Goal: Obtain resource: Obtain resource

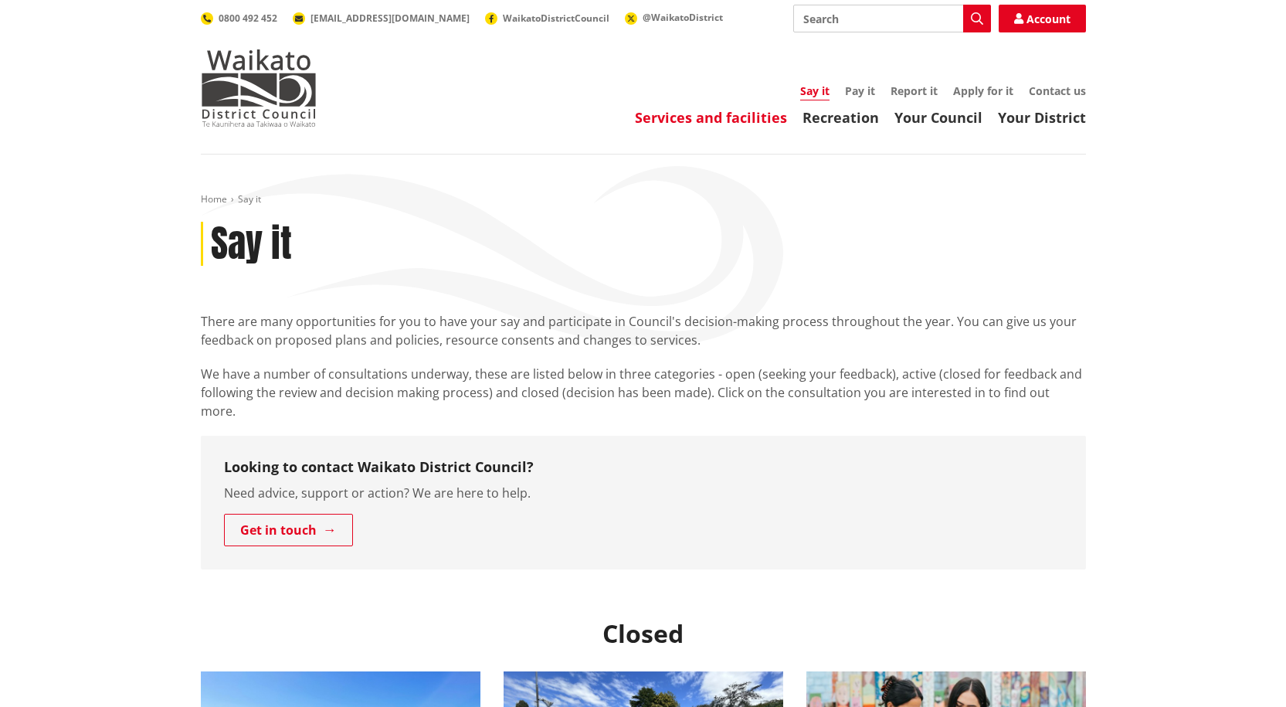
click at [657, 117] on link "Services and facilities" at bounding box center [711, 117] width 152 height 19
click at [713, 119] on link "Services and facilities" at bounding box center [711, 117] width 152 height 19
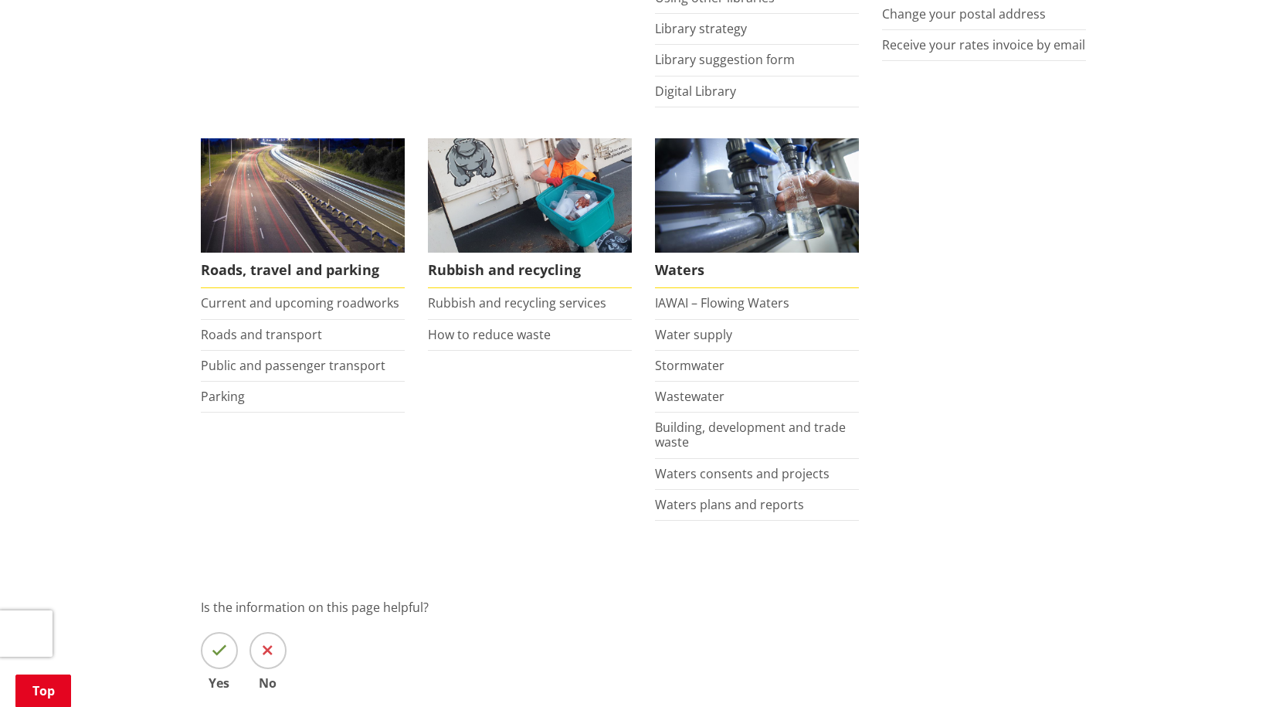
scroll to position [1081, 0]
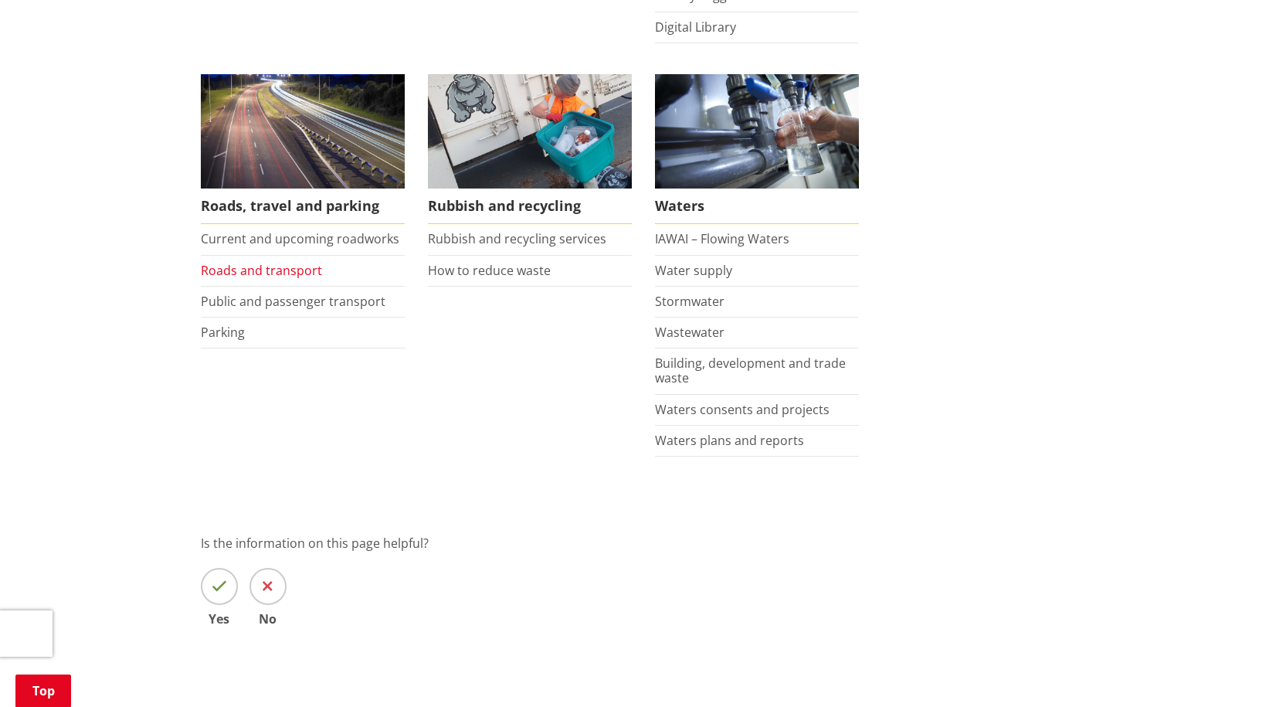
click at [275, 269] on link "Roads and transport" at bounding box center [261, 270] width 121 height 17
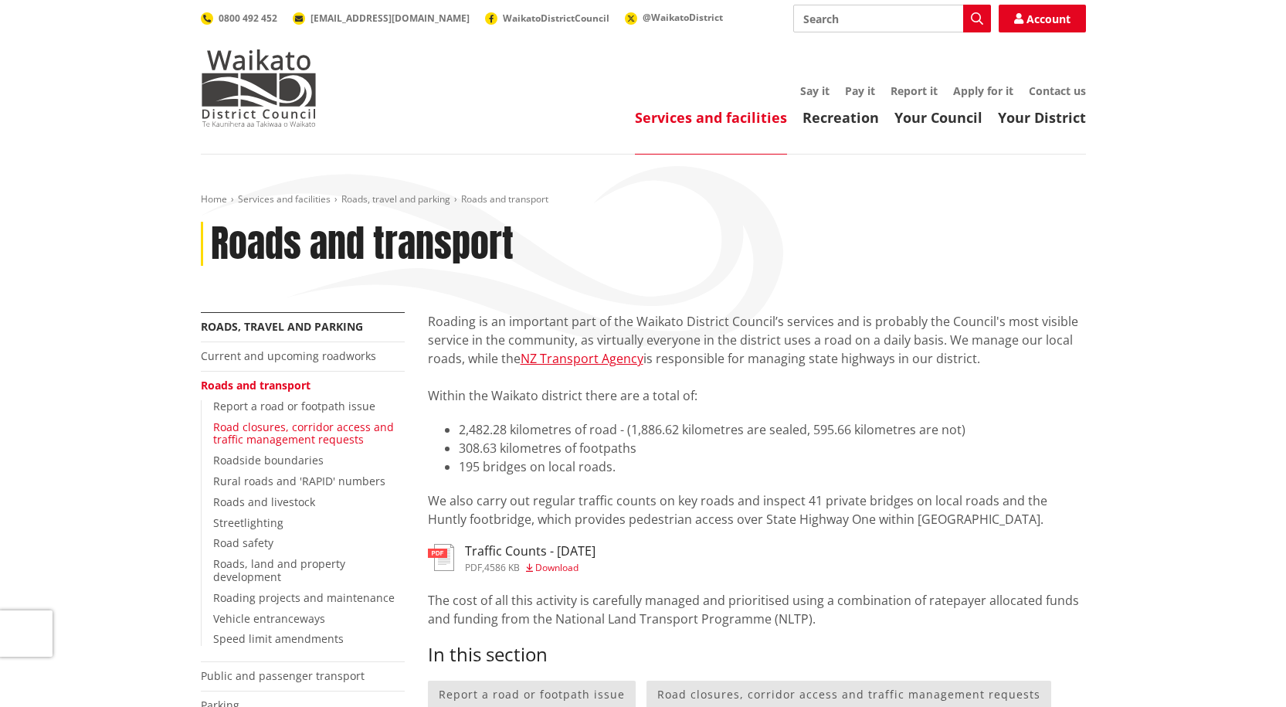
click at [274, 437] on link "Road closures, corridor access and traffic management requests" at bounding box center [303, 433] width 181 height 28
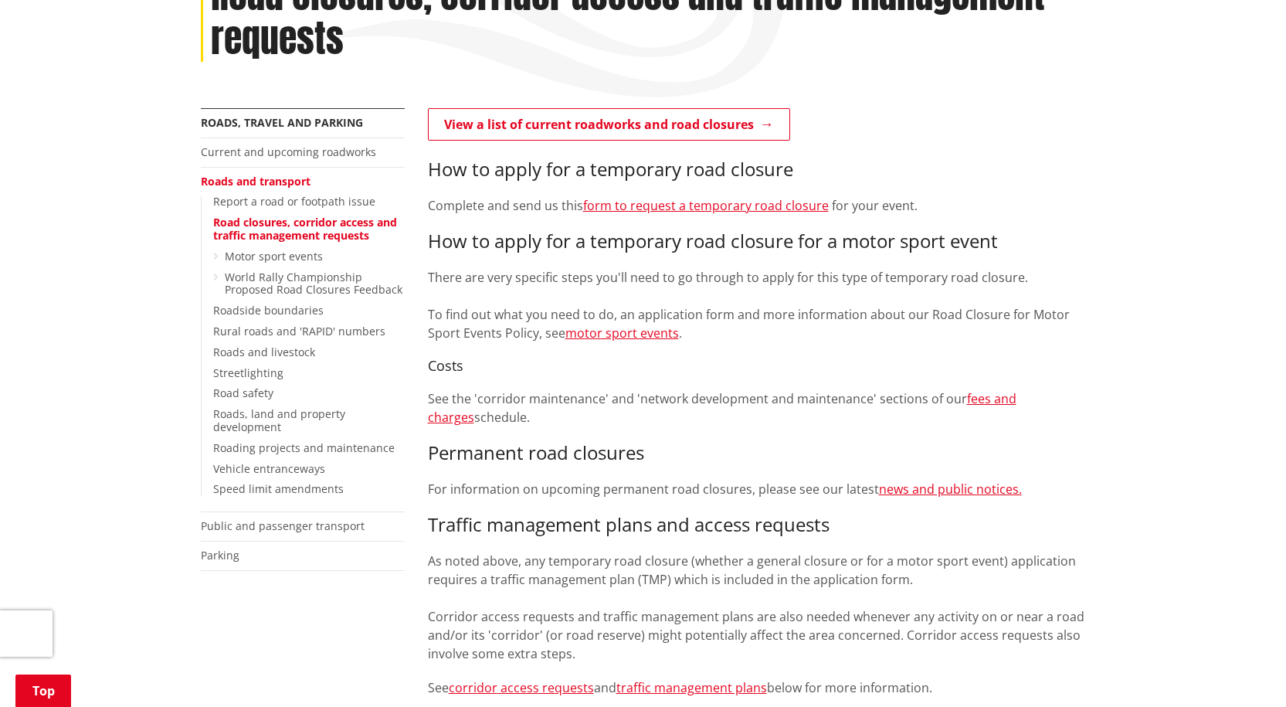
scroll to position [309, 0]
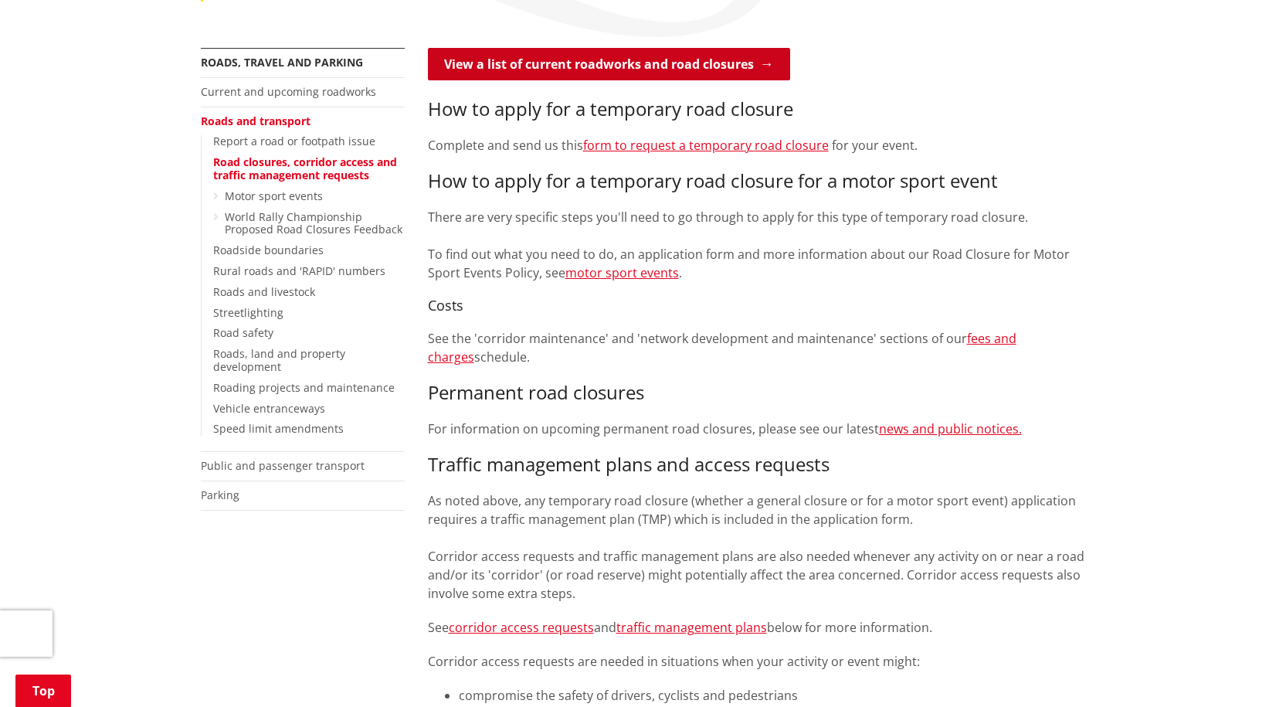
click at [644, 71] on link "View a list of current roadworks and road closures" at bounding box center [609, 64] width 362 height 32
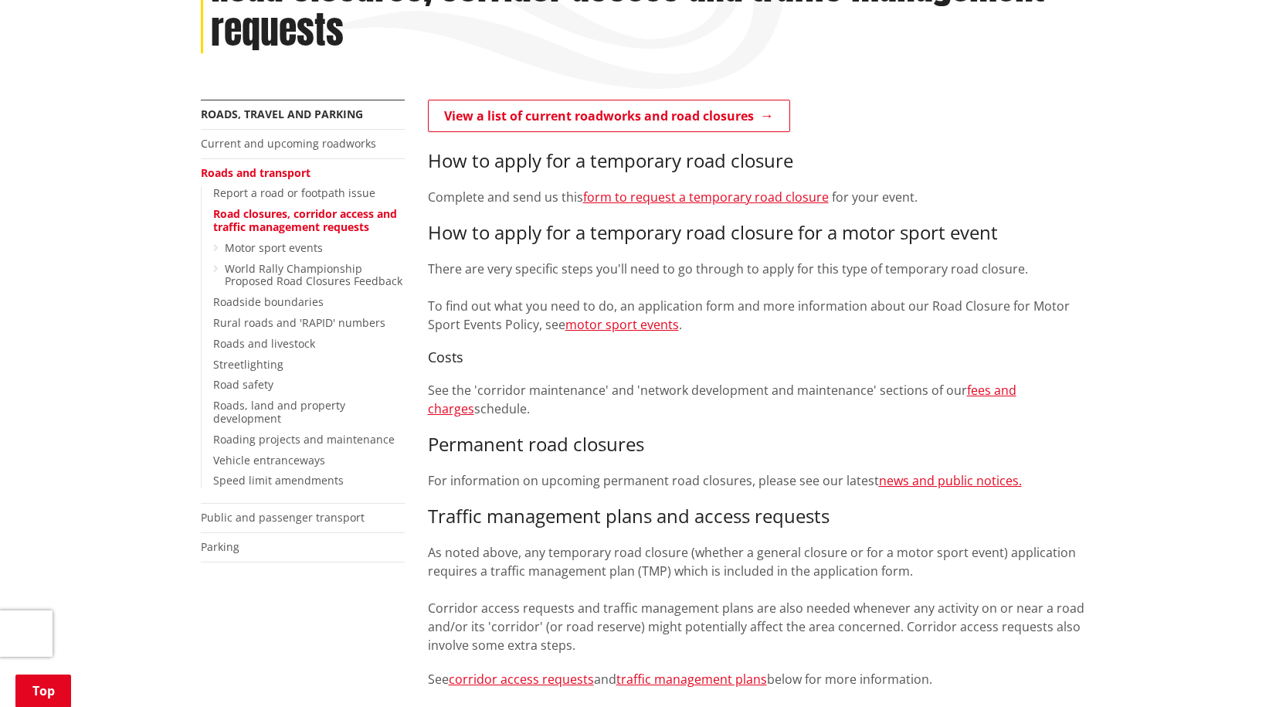
scroll to position [232, 0]
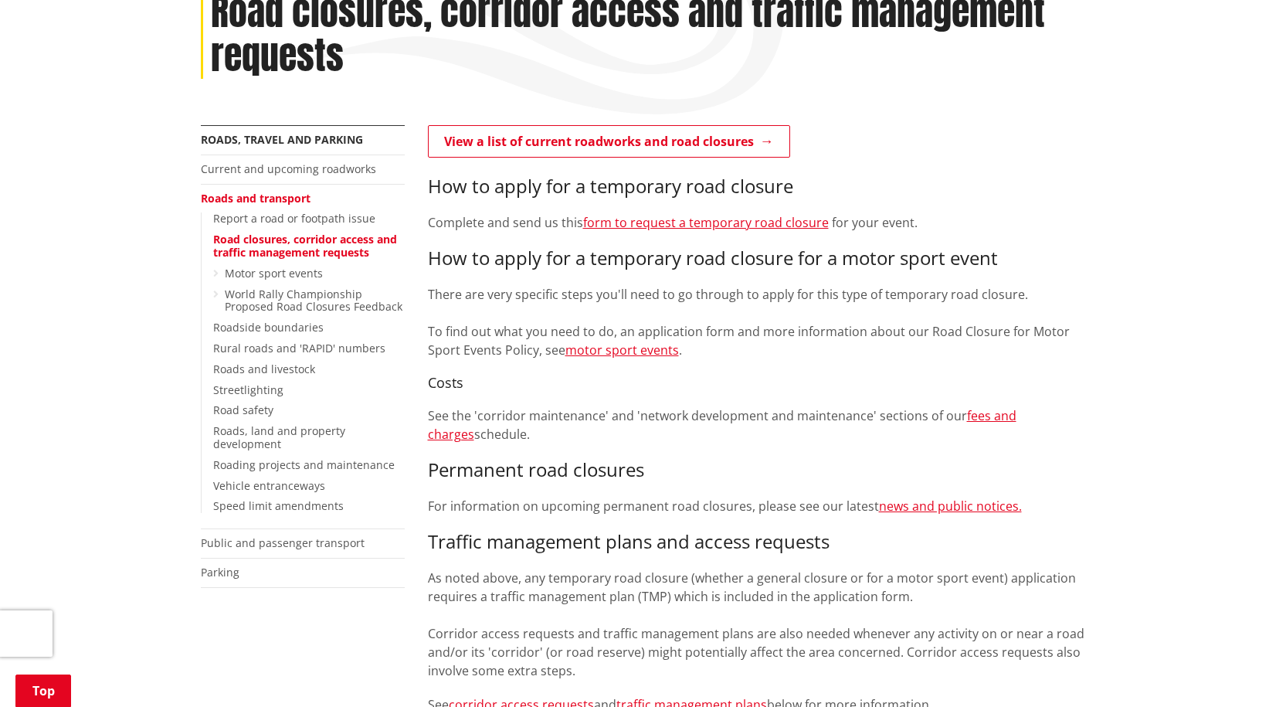
click at [850, 178] on h3 "How to apply for a temporary road closure" at bounding box center [757, 186] width 658 height 22
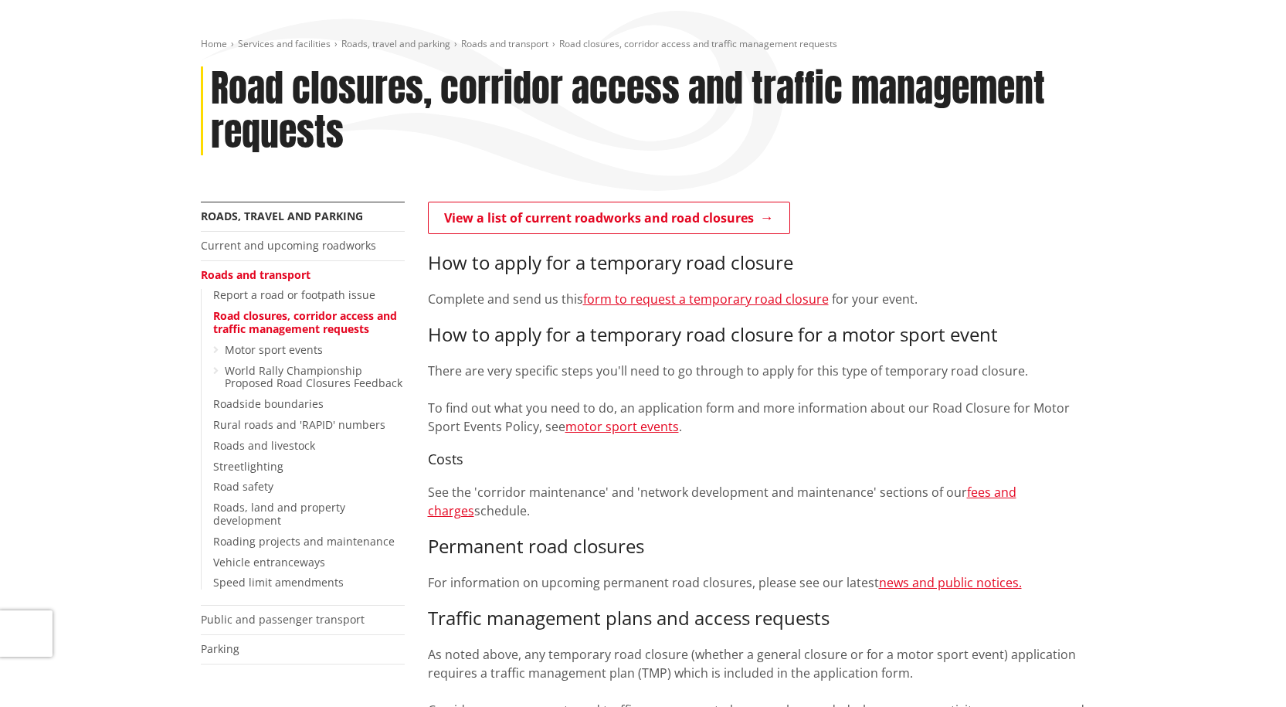
scroll to position [154, 0]
click at [270, 374] on link "World Rally Championship Proposed Road Closures Feedback" at bounding box center [314, 378] width 178 height 28
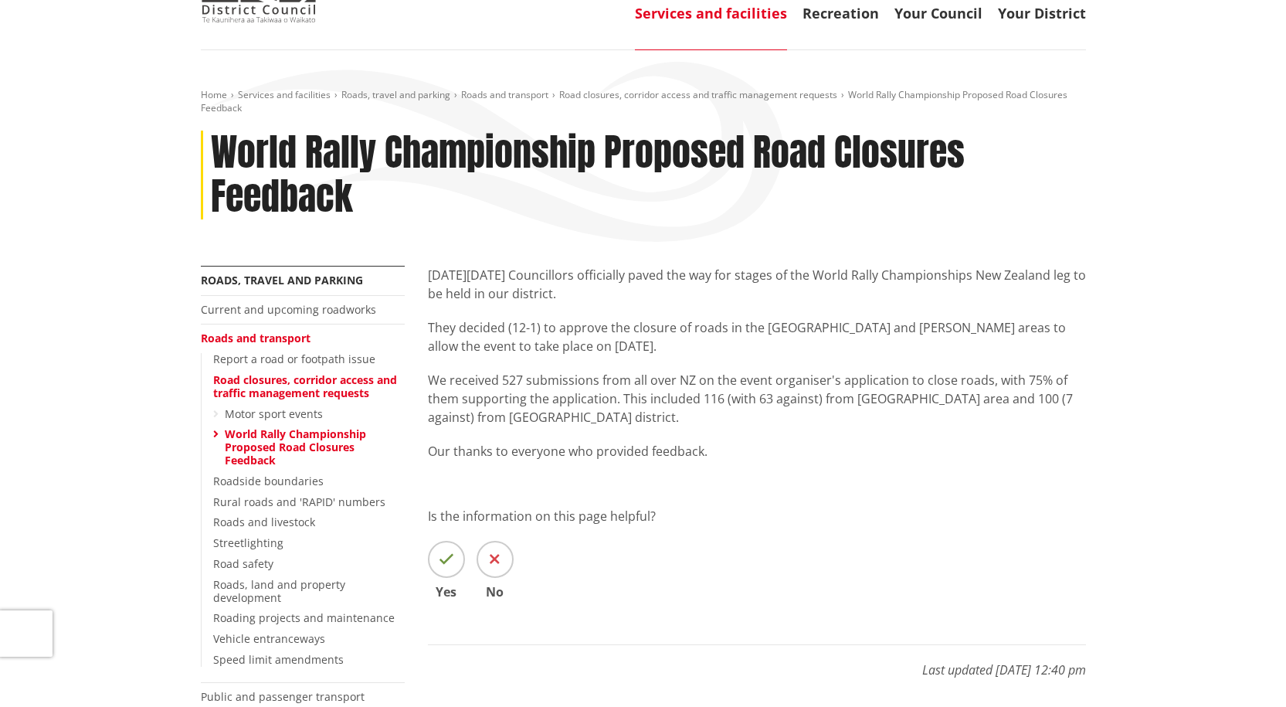
scroll to position [77, 0]
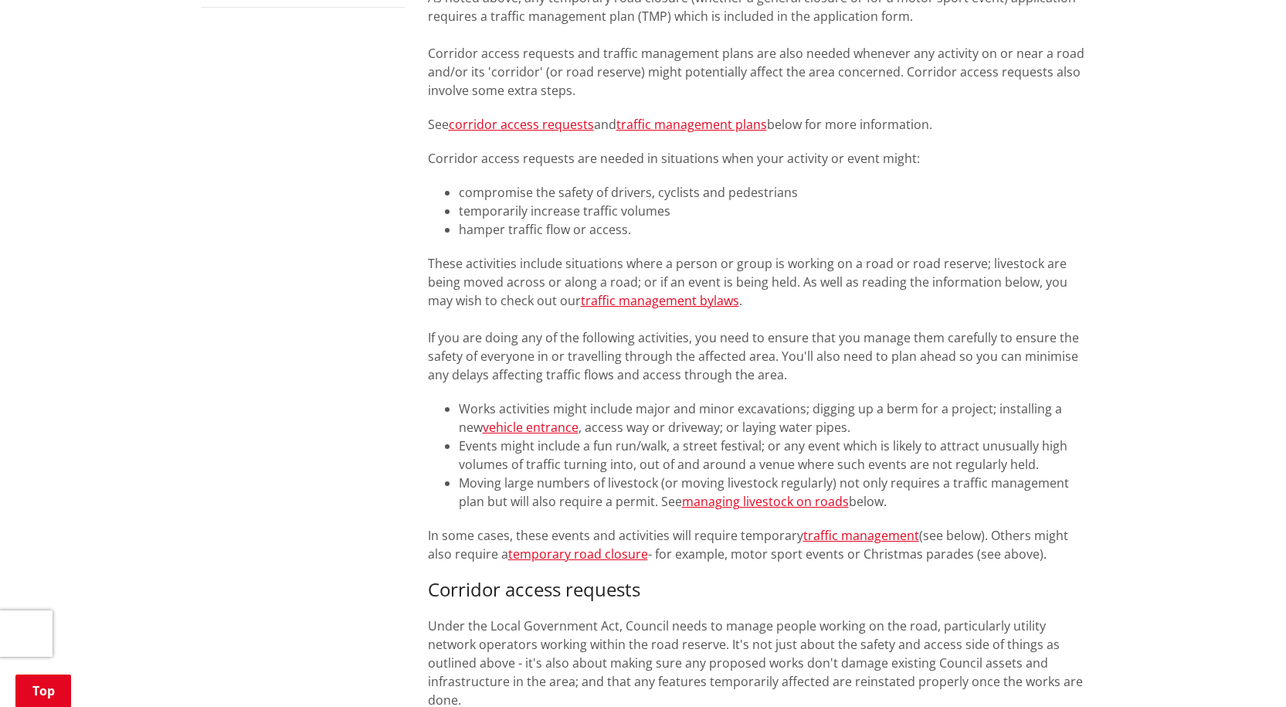
scroll to position [927, 0]
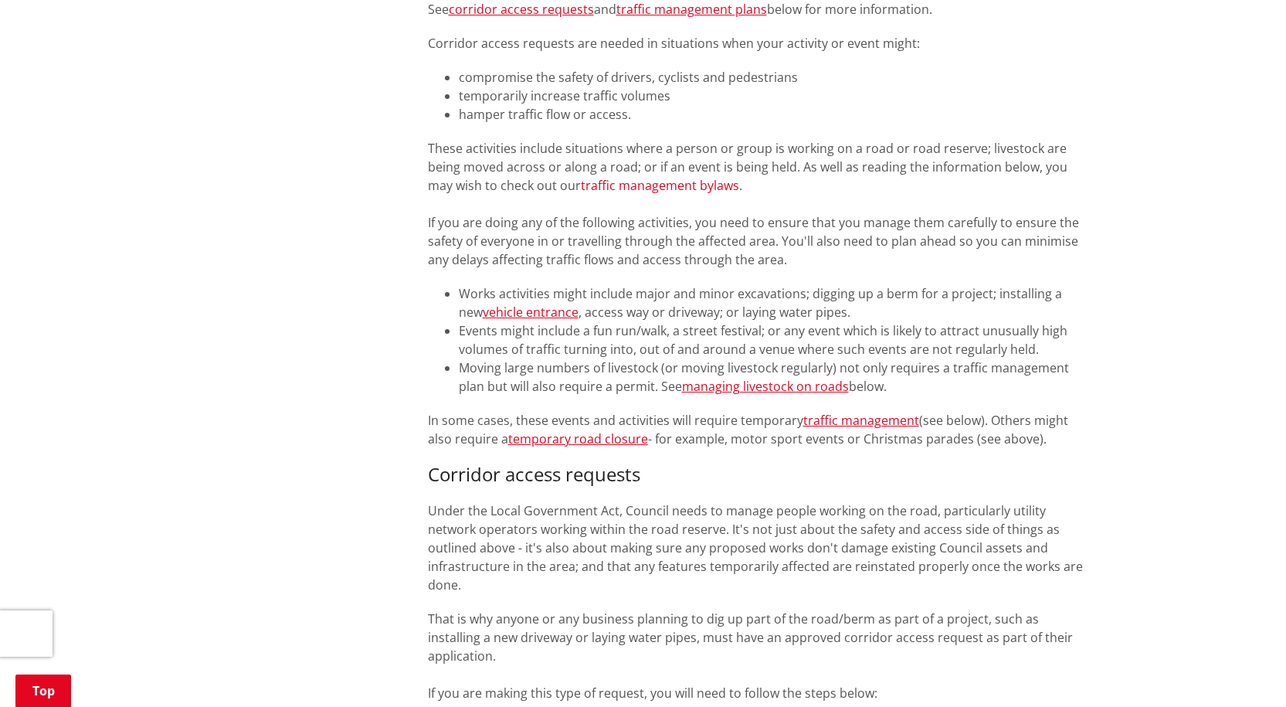
click at [642, 186] on link "traffic management bylaws" at bounding box center [660, 185] width 158 height 17
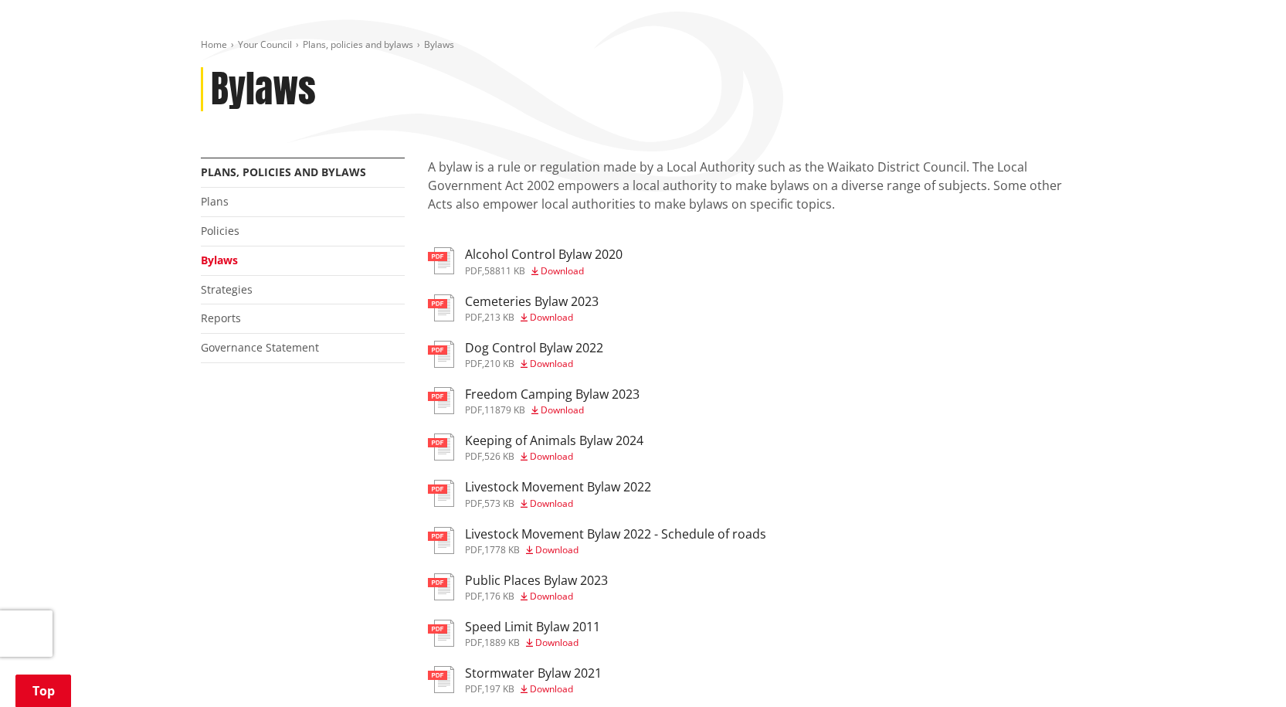
scroll to position [77, 0]
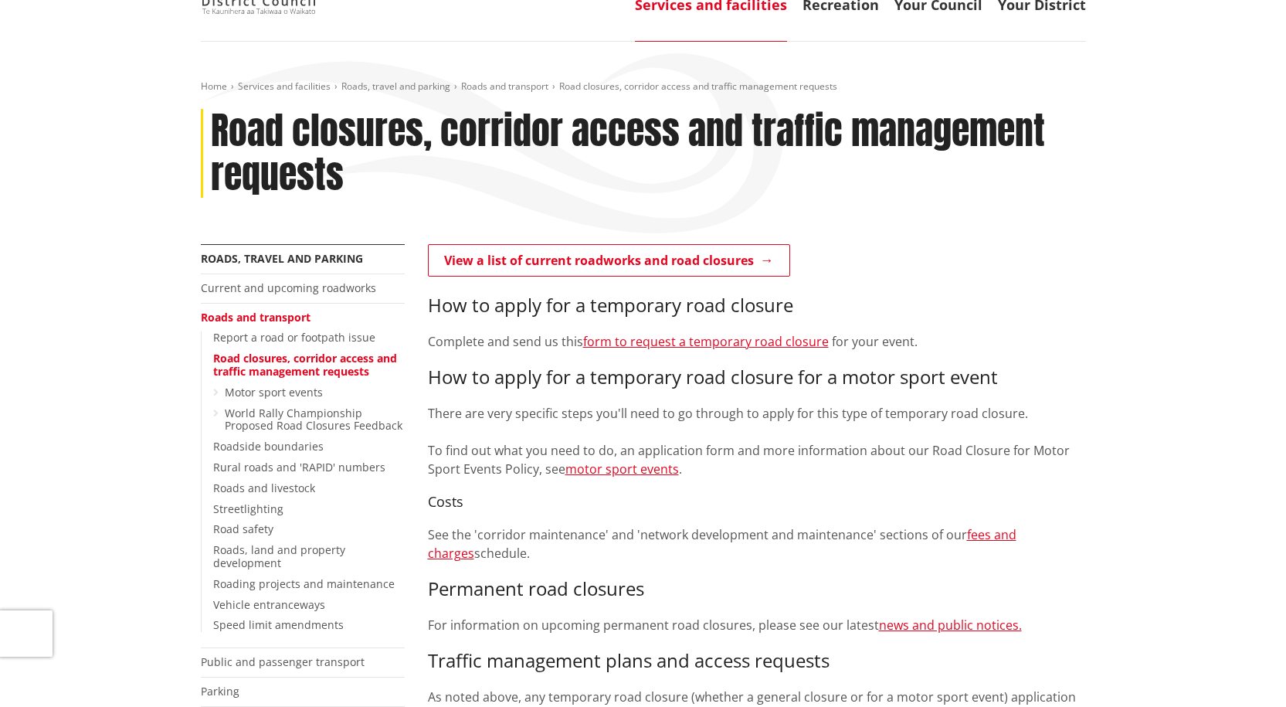
scroll to position [76, 0]
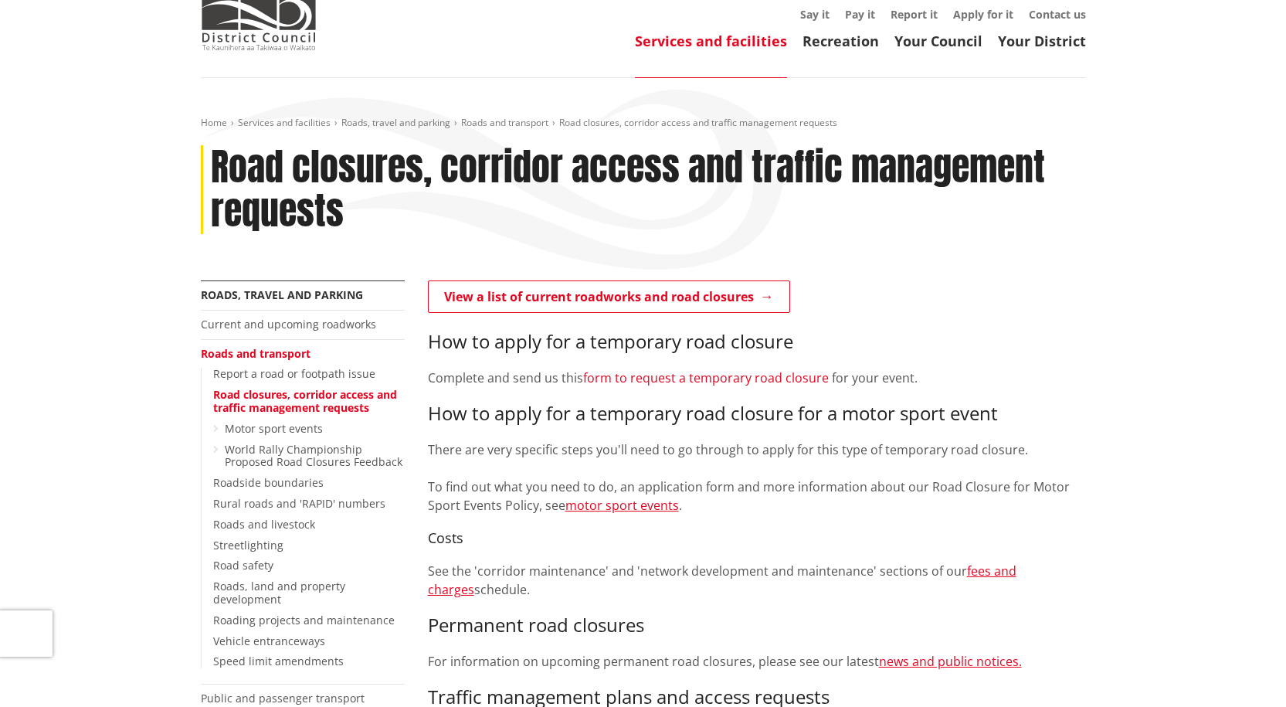
click at [652, 377] on link "form to request a temporary road closure" at bounding box center [706, 377] width 246 height 17
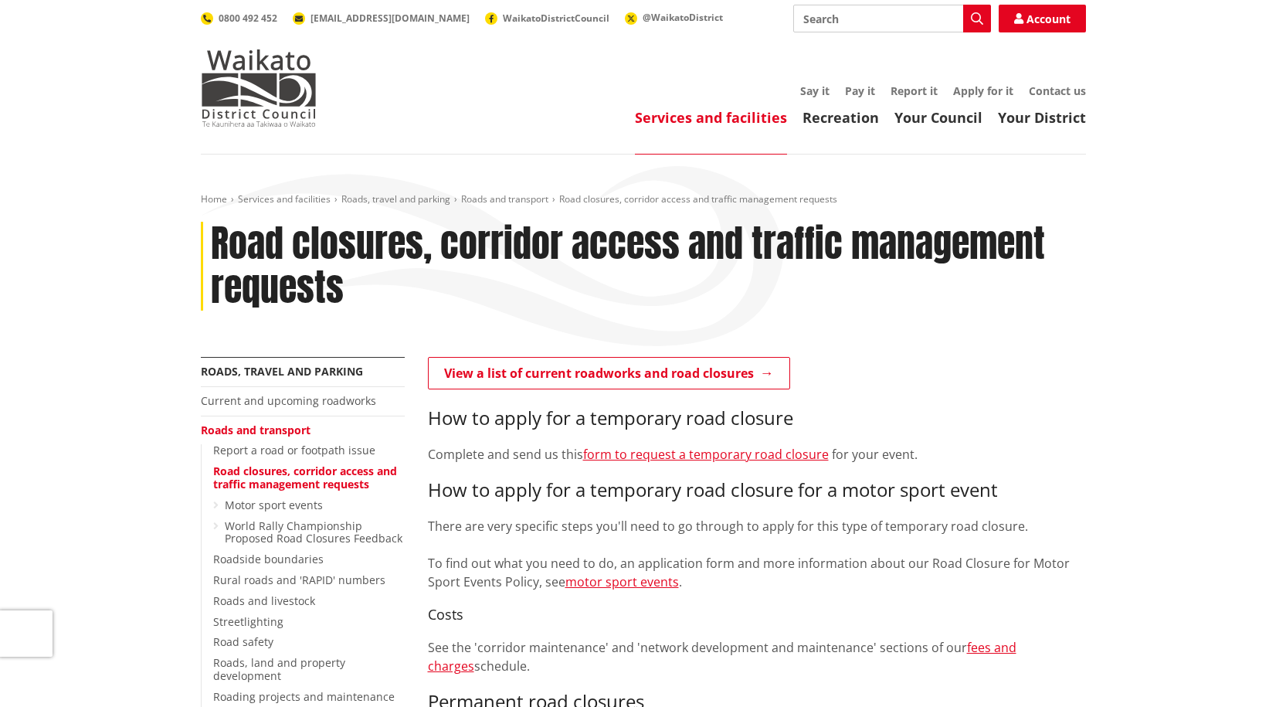
scroll to position [76, 0]
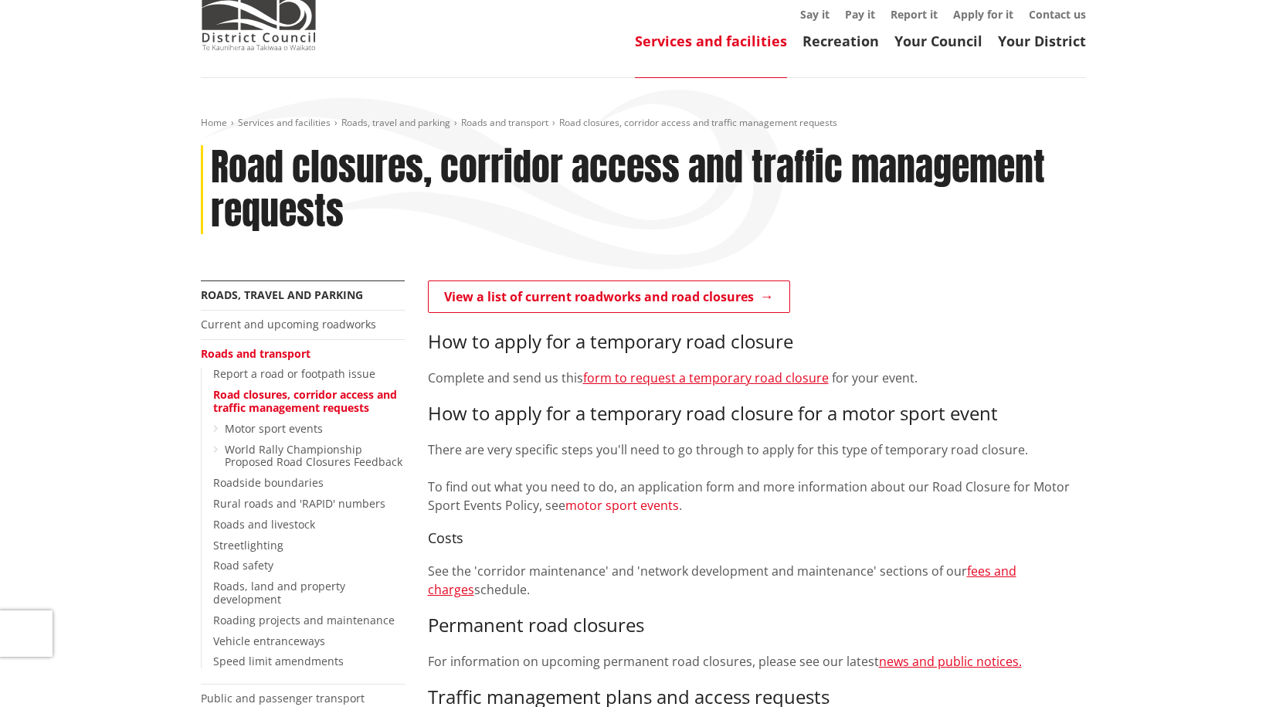
click at [591, 503] on link "motor sport events" at bounding box center [622, 504] width 114 height 17
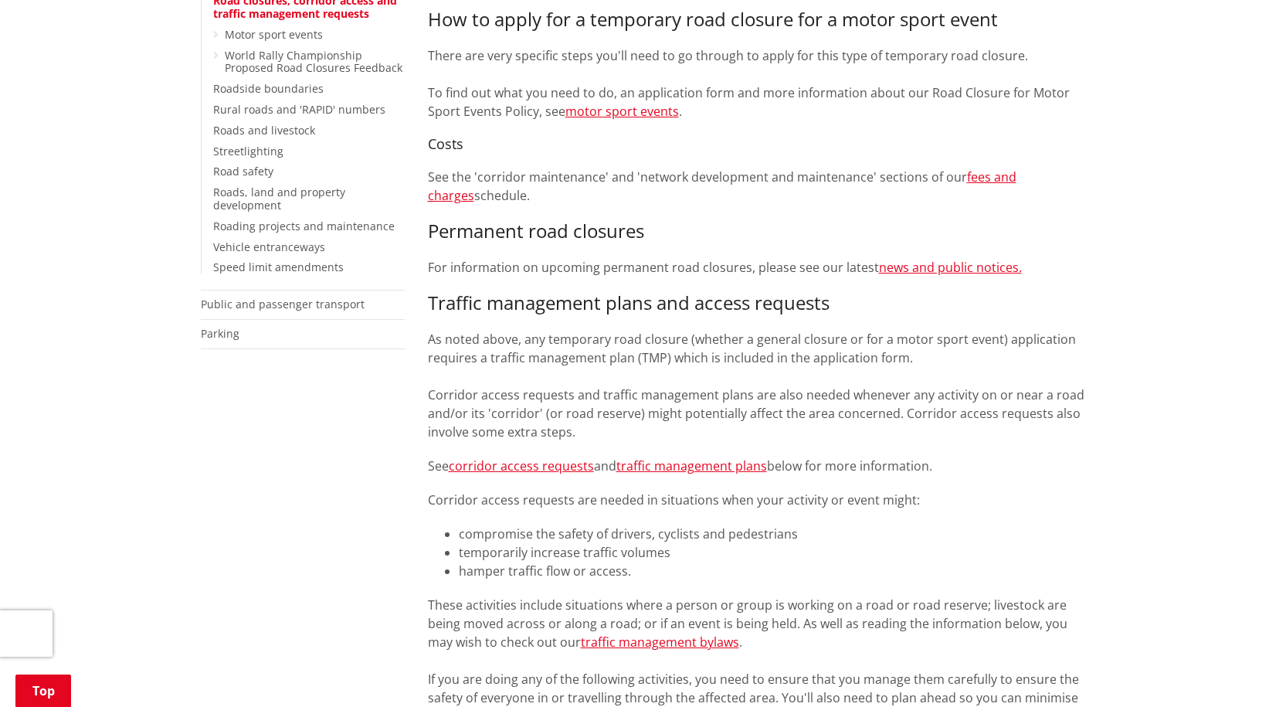
scroll to position [540, 0]
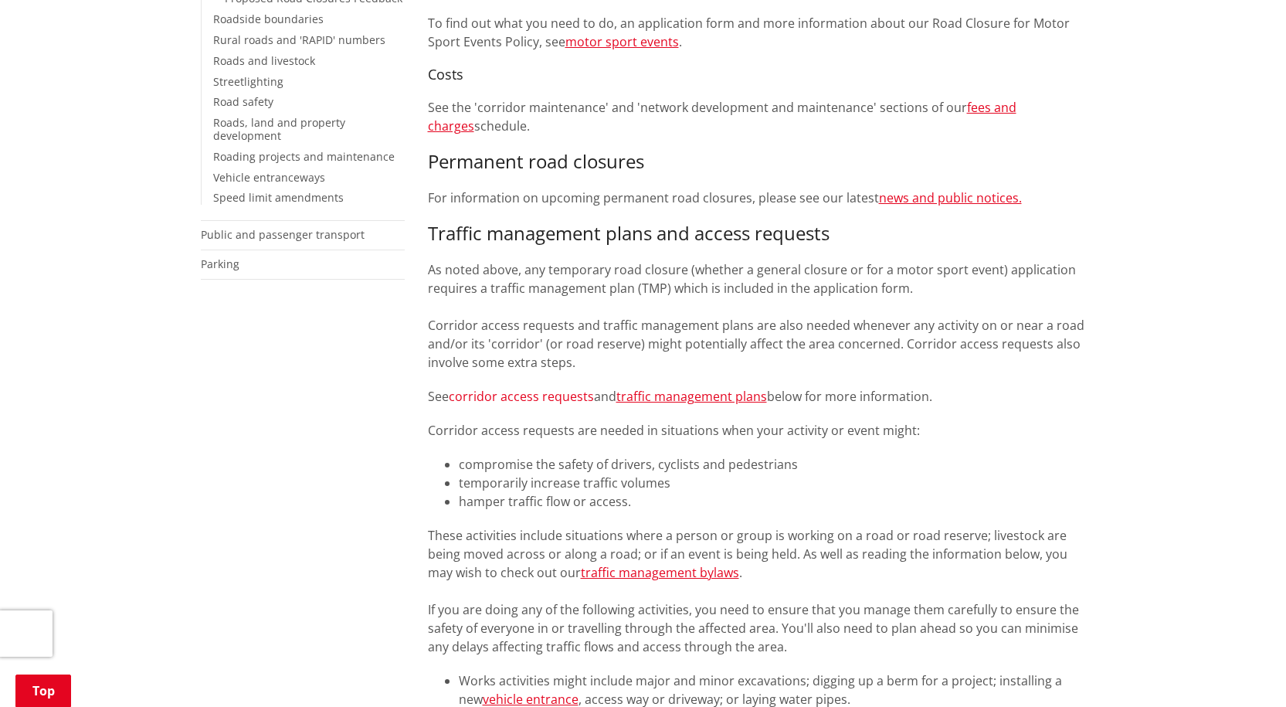
click at [507, 402] on link "corridor access requests" at bounding box center [521, 396] width 145 height 17
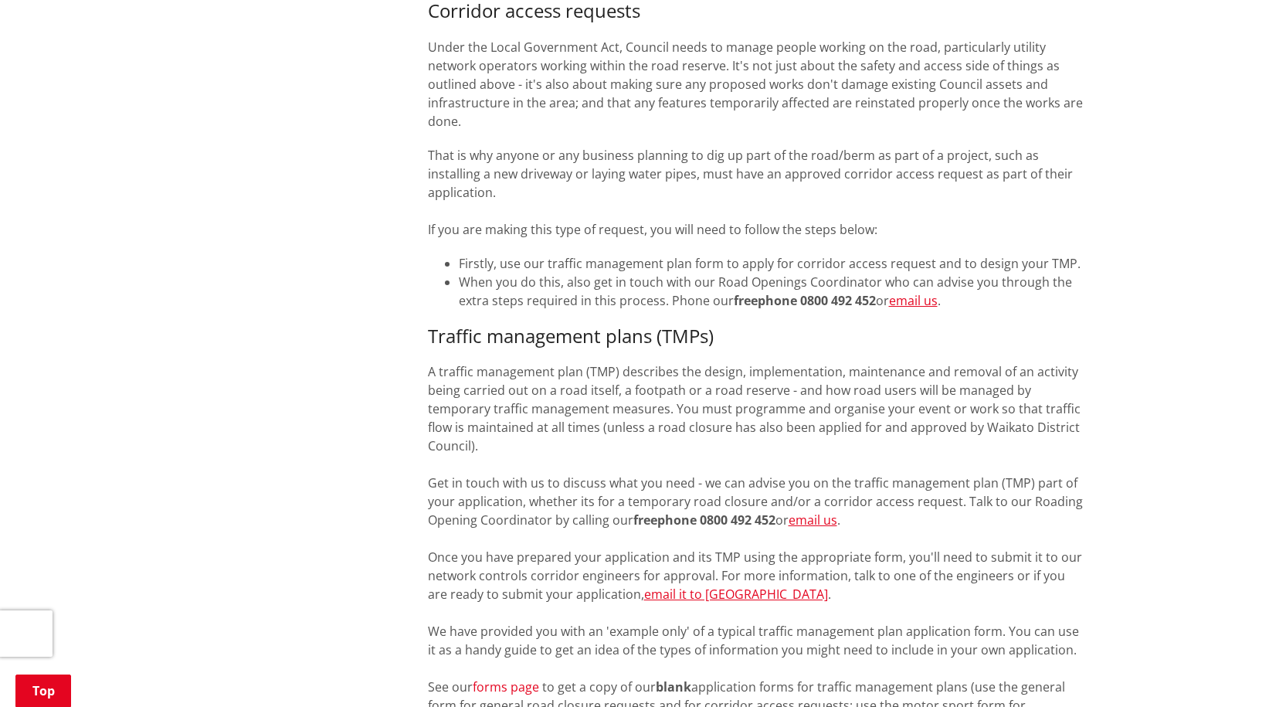
click at [520, 678] on span "forms page" at bounding box center [506, 686] width 66 height 17
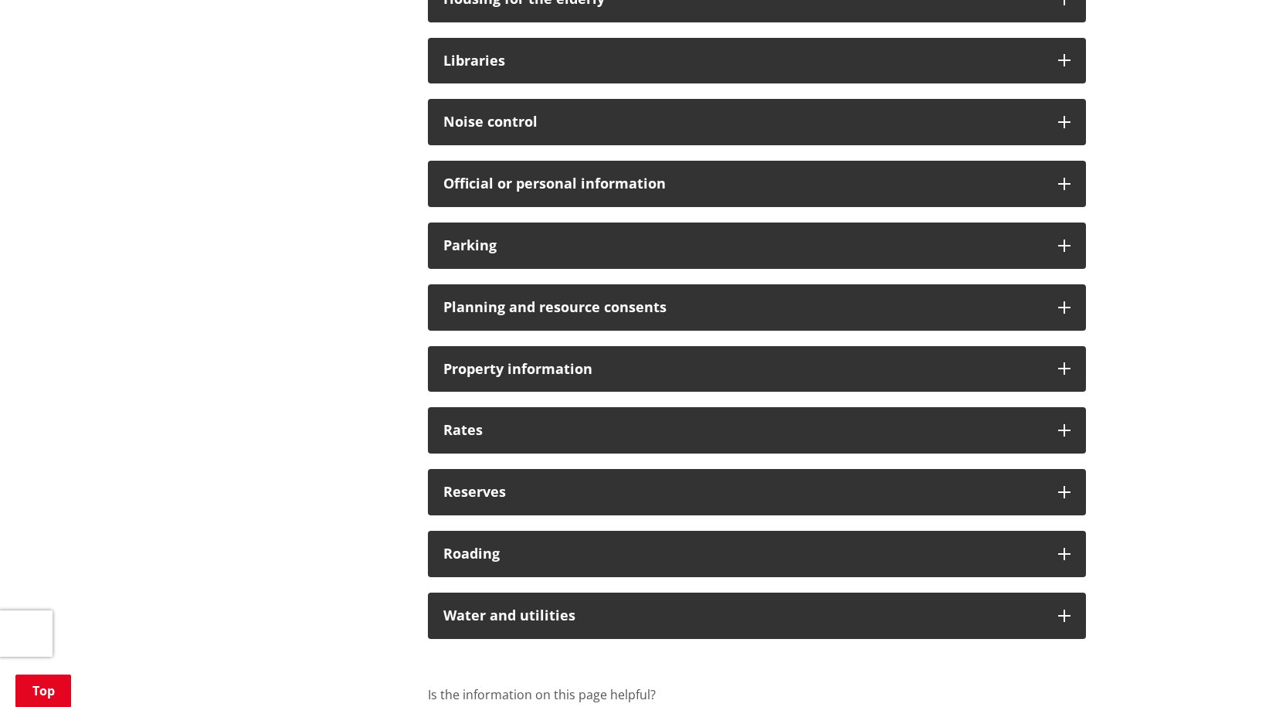
scroll to position [1235, 0]
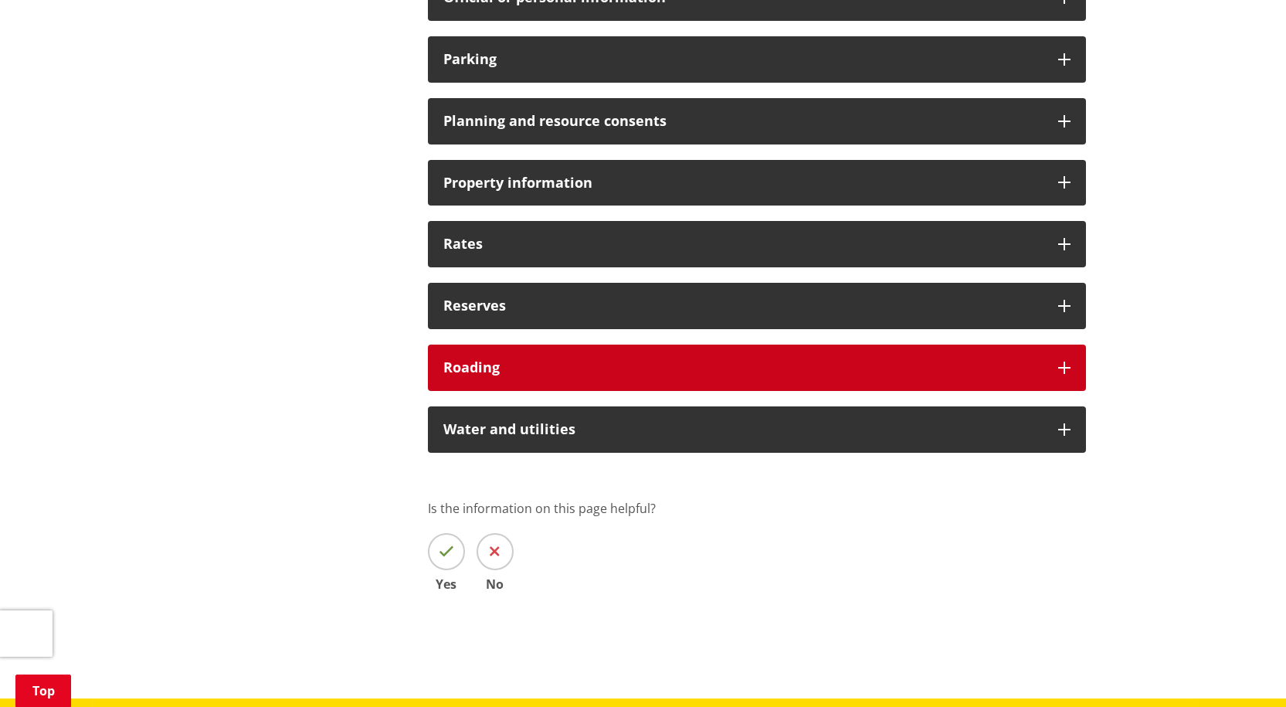
click at [504, 361] on h3 "Roading" at bounding box center [742, 367] width 599 height 15
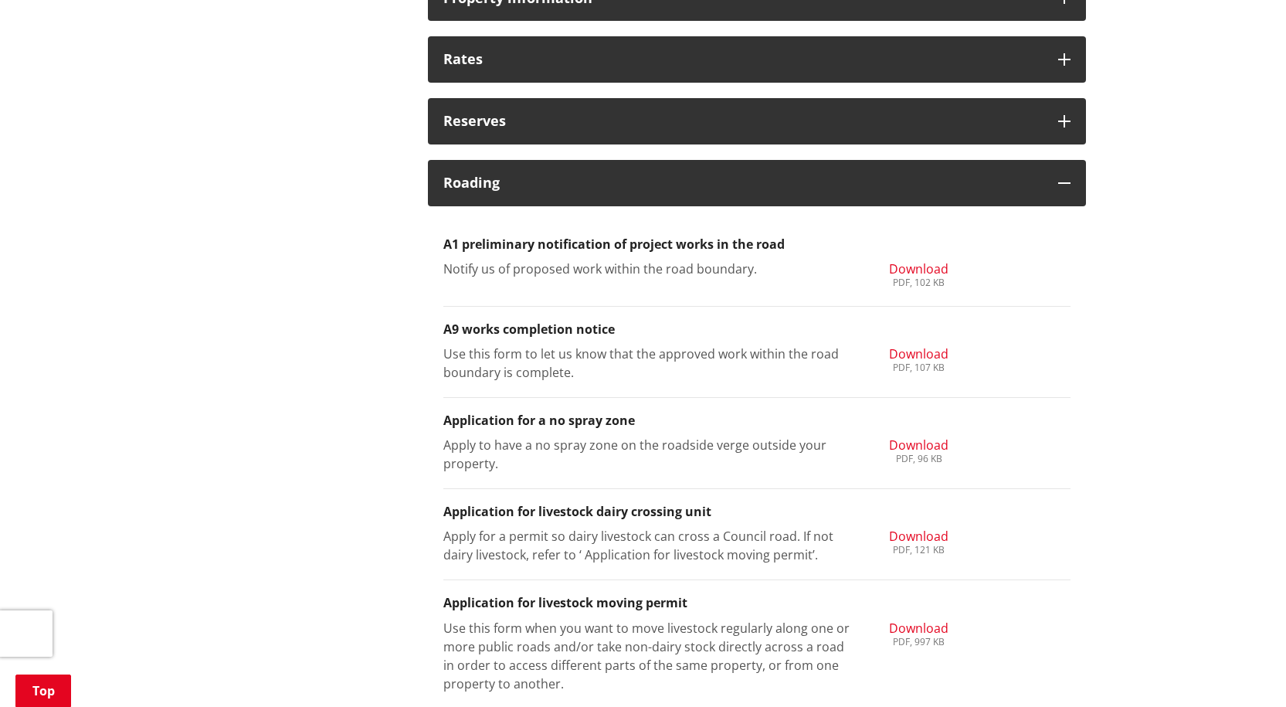
scroll to position [1467, 0]
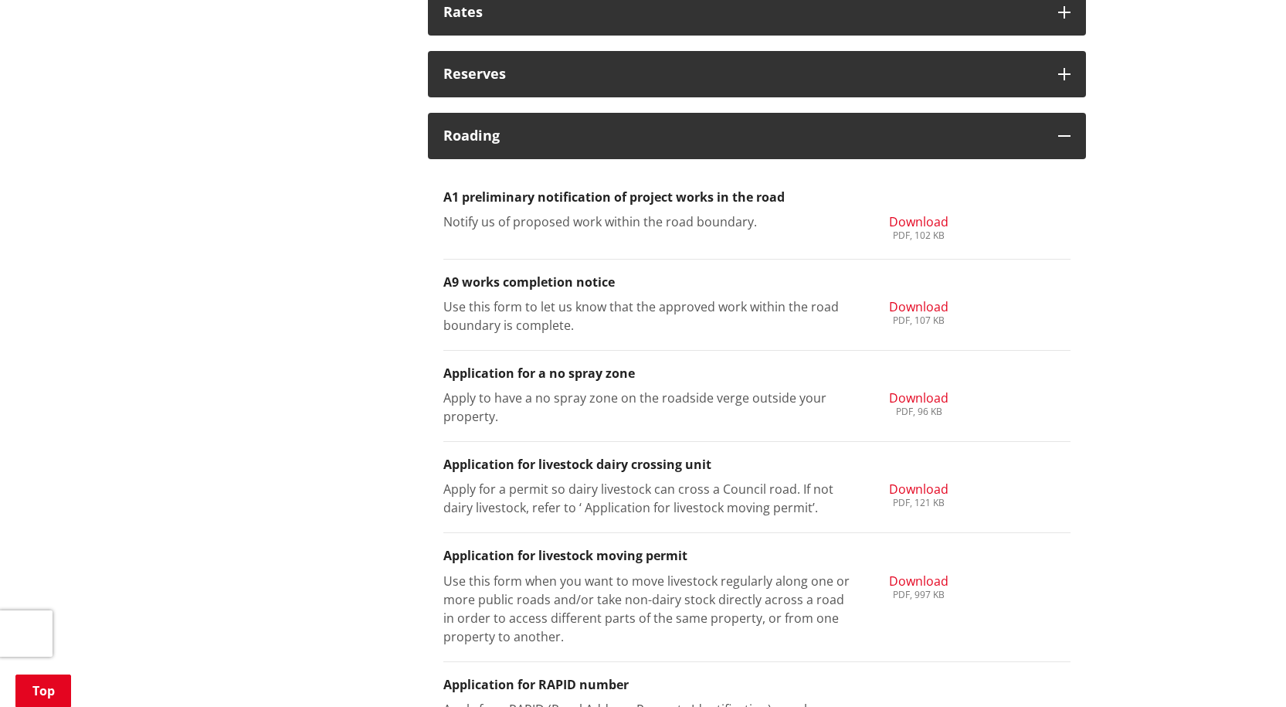
click at [902, 309] on span "Download" at bounding box center [918, 306] width 59 height 17
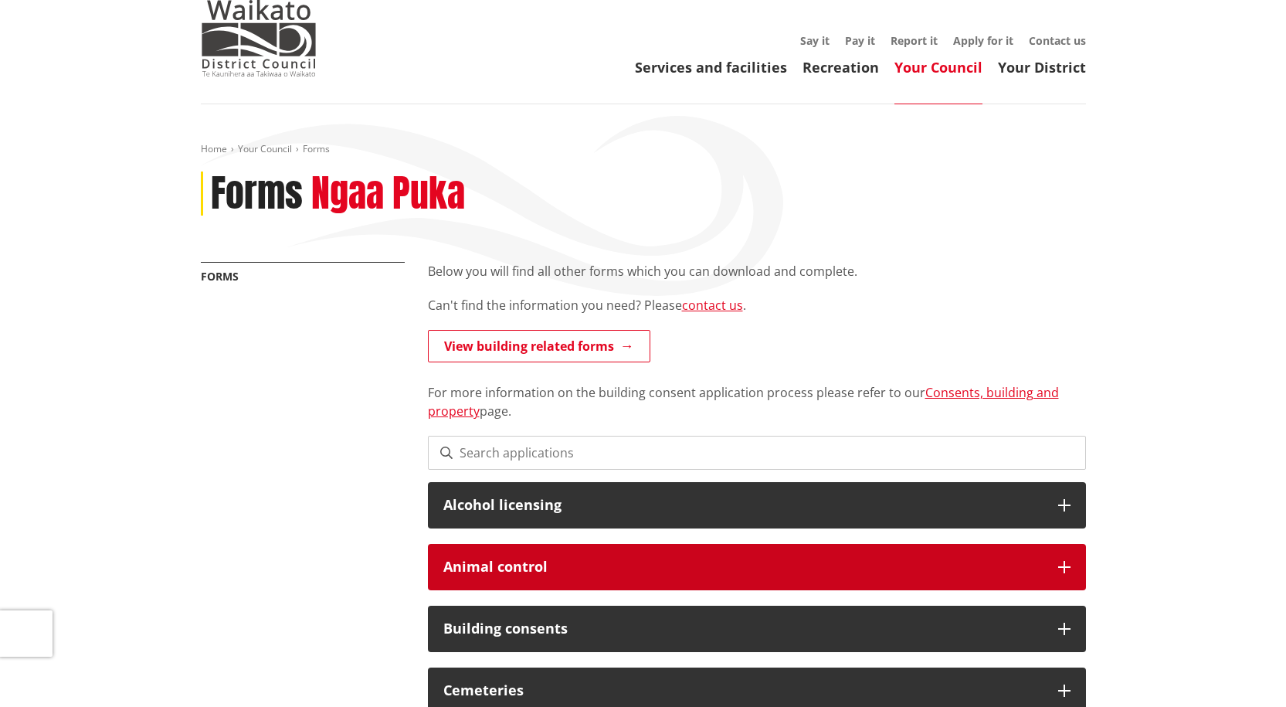
scroll to position [77, 0]
